Goal: Find specific page/section: Find specific page/section

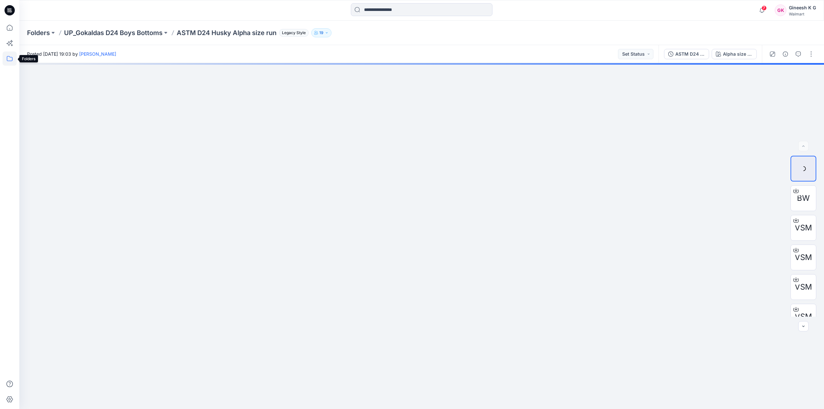
drag, startPoint x: 13, startPoint y: 59, endPoint x: 13, endPoint y: 62, distance: 3.6
click at [13, 59] on icon at bounding box center [10, 59] width 14 height 14
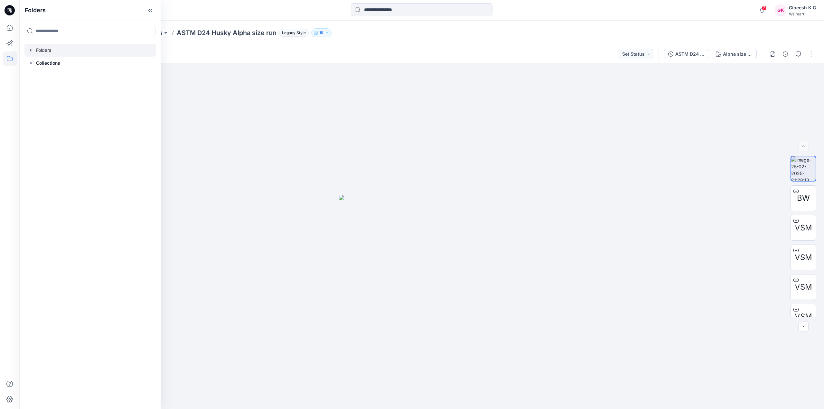
click at [30, 51] on icon "button" at bounding box center [30, 50] width 5 height 5
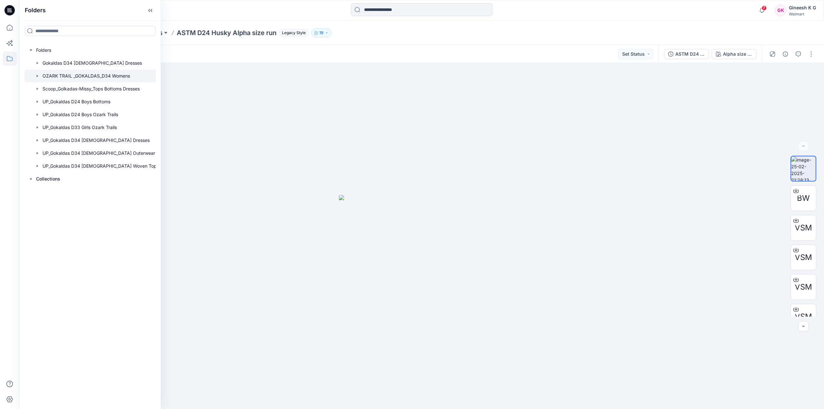
click at [107, 77] on div at bounding box center [93, 76] width 138 height 13
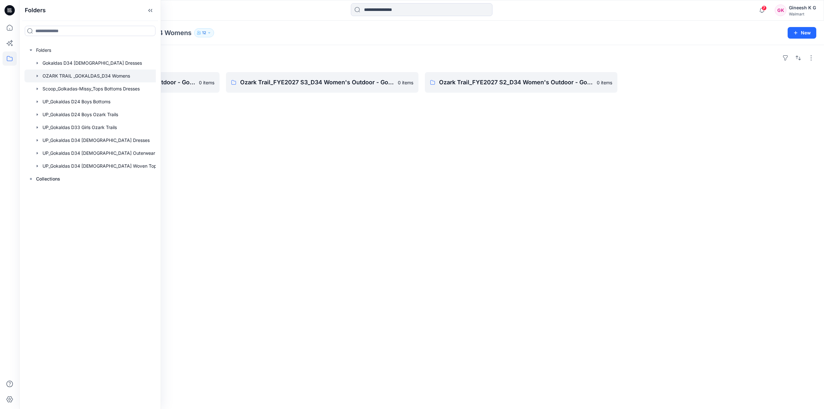
click at [215, 114] on div "Folders Ozark Trail_FYE2027 S4_D34 Women's Outdoor - Gokaldas 0 items Ozark Tra…" at bounding box center [421, 227] width 805 height 364
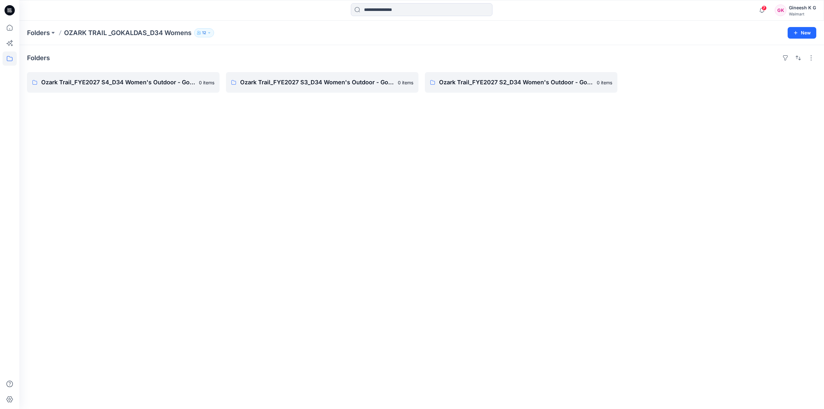
click at [117, 71] on div "Folders Ozark Trail_FYE2027 S4_D34 Women's Outdoor - Gokaldas 0 items Ozark Tra…" at bounding box center [421, 227] width 805 height 364
click at [124, 82] on p "Ozark Trail_FYE2027 S4_D34 Women's Outdoor - Gokaldas" at bounding box center [122, 82] width 163 height 9
click at [765, 7] on span "7" at bounding box center [764, 7] width 5 height 5
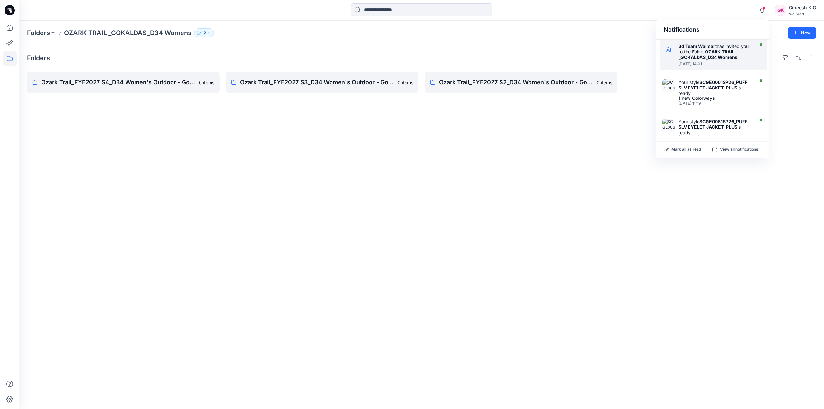
click at [730, 49] on strong "OZARK TRAIL _GOKALDAS_D34 Womens" at bounding box center [708, 54] width 59 height 11
